Goal: Information Seeking & Learning: Learn about a topic

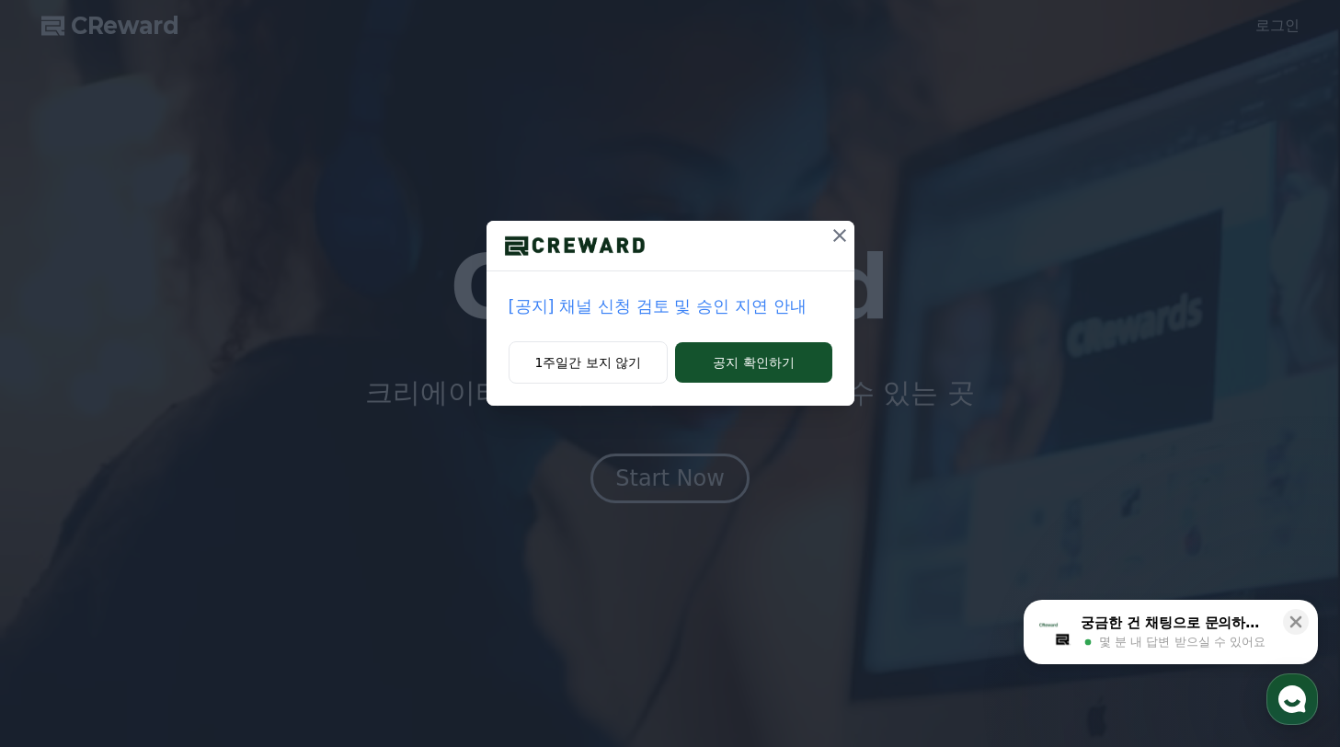
click at [635, 306] on p "[공지] 채널 신청 검토 및 승인 지연 안내" at bounding box center [671, 306] width 324 height 26
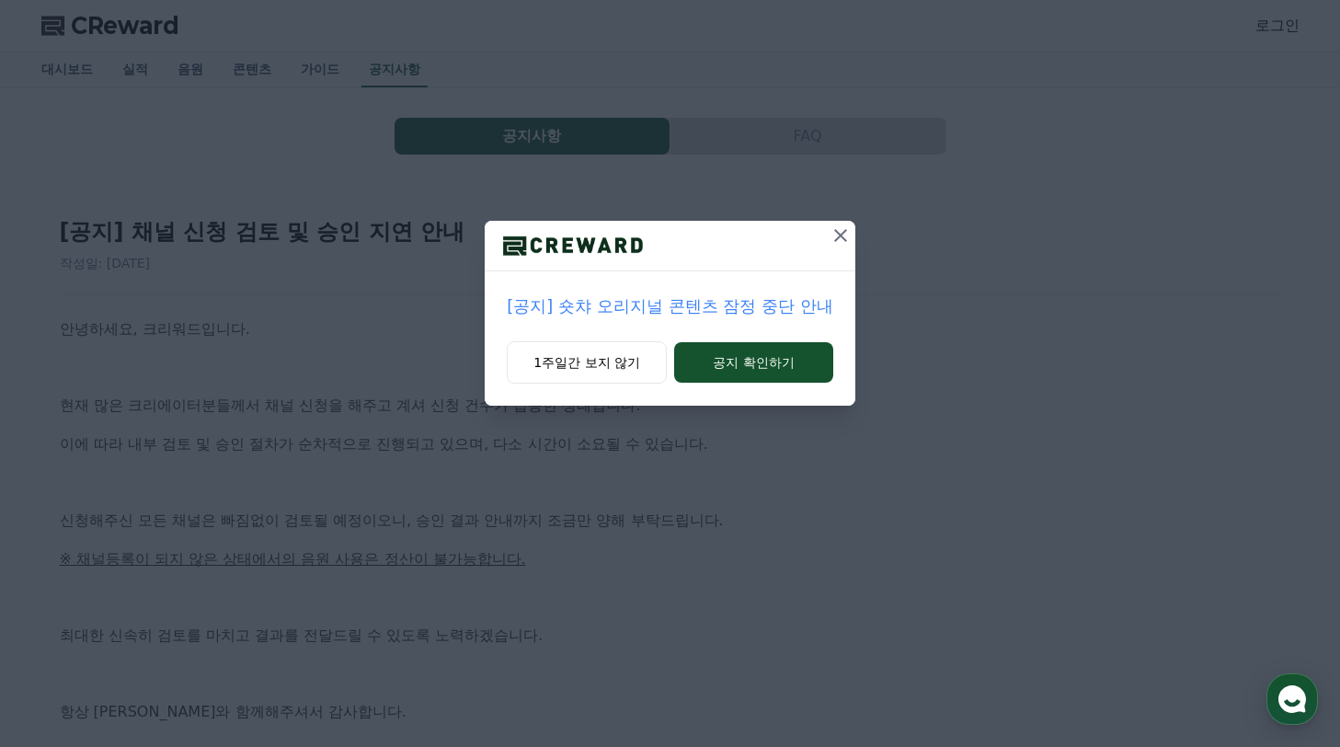
click at [835, 243] on icon at bounding box center [840, 235] width 22 height 22
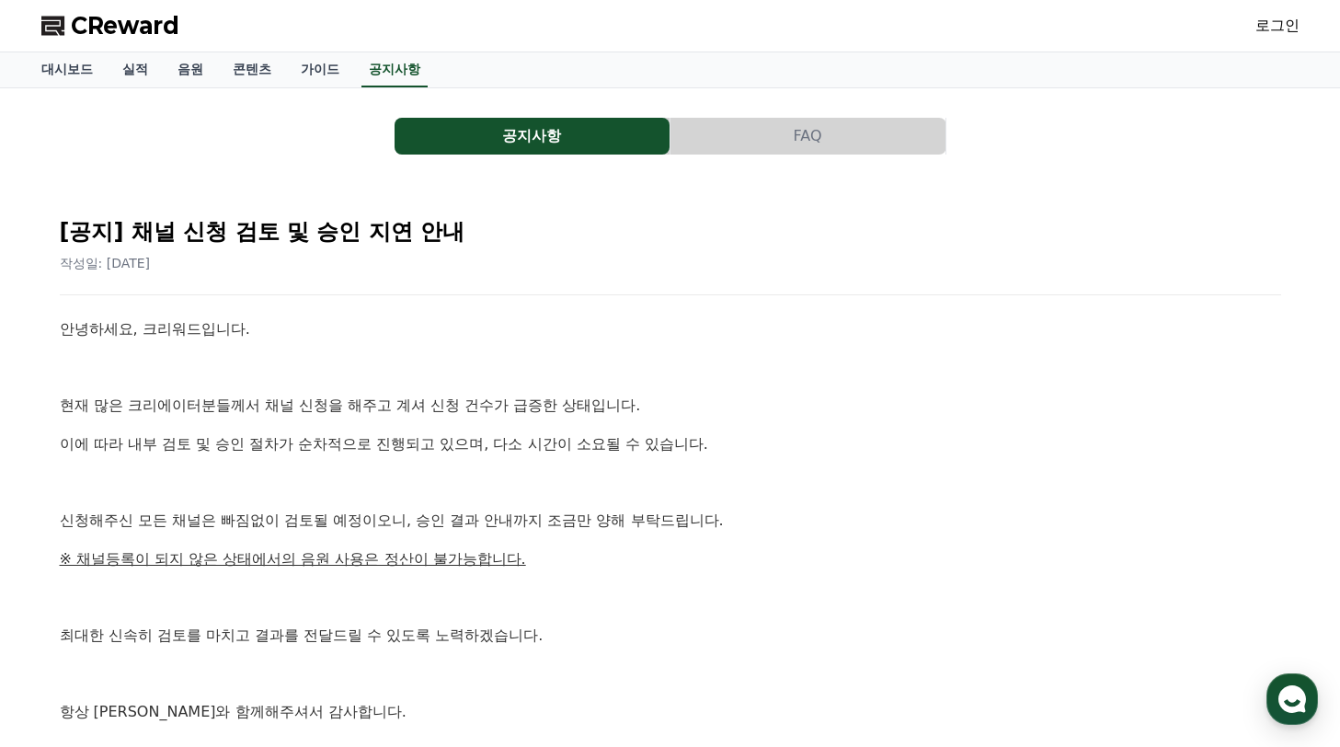
click at [612, 151] on button "공지사항" at bounding box center [532, 136] width 275 height 37
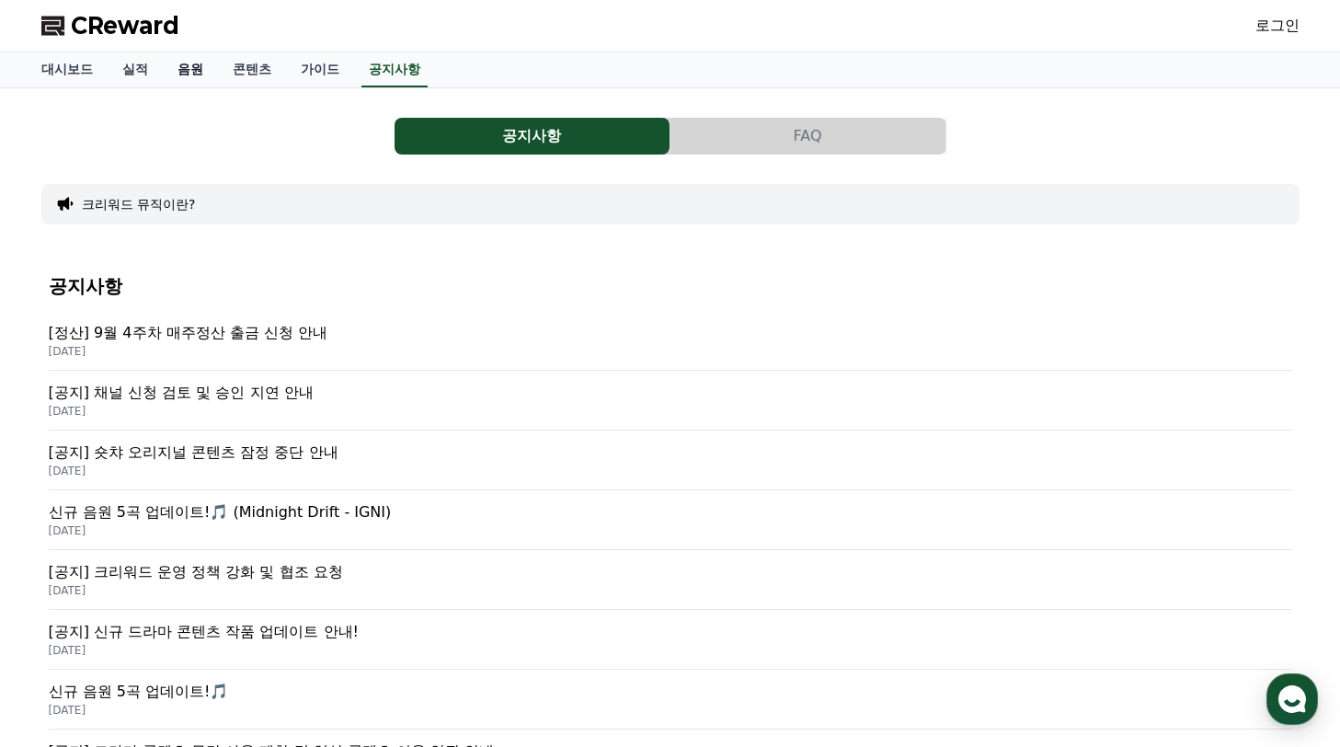
click at [169, 73] on link "음원" at bounding box center [190, 69] width 55 height 35
click at [241, 516] on p "신규 음원 5곡 업데이트!🎵 (Midnight Drift - IGNI)" at bounding box center [670, 512] width 1243 height 22
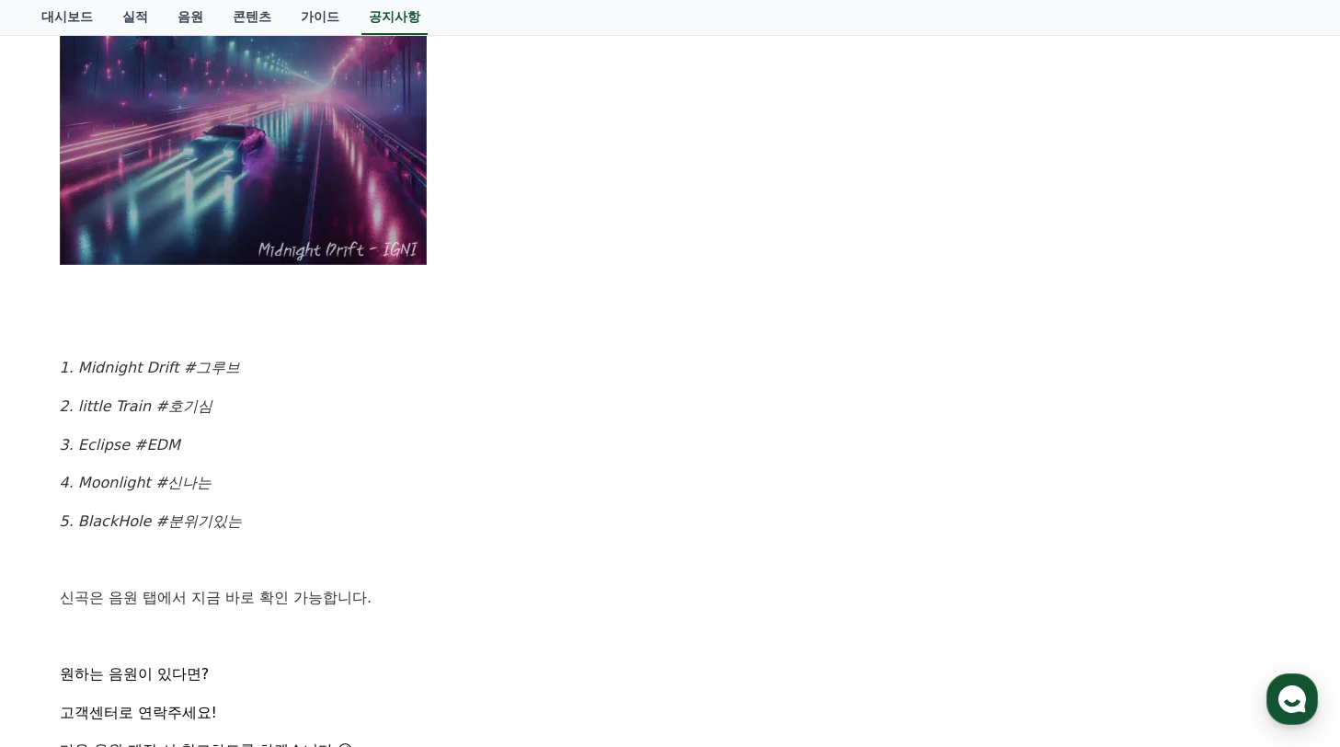
scroll to position [1173, 0]
